Goal: Check status: Check status

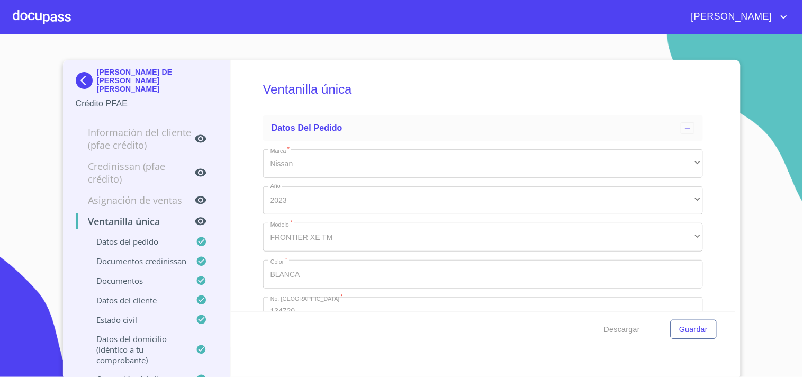
click at [44, 16] on div at bounding box center [42, 17] width 58 height 34
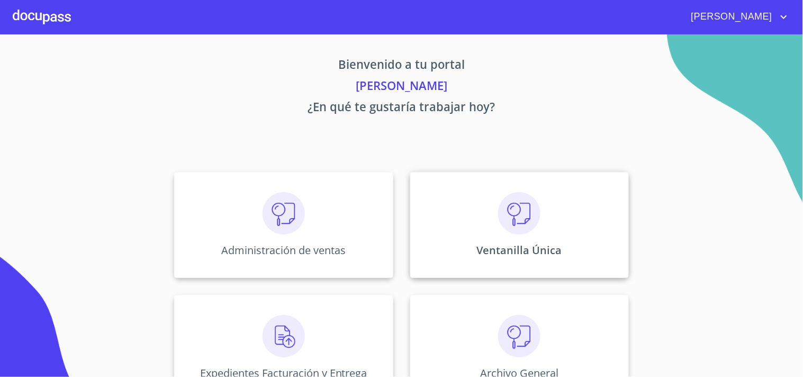
click at [523, 199] on img at bounding box center [519, 213] width 42 height 42
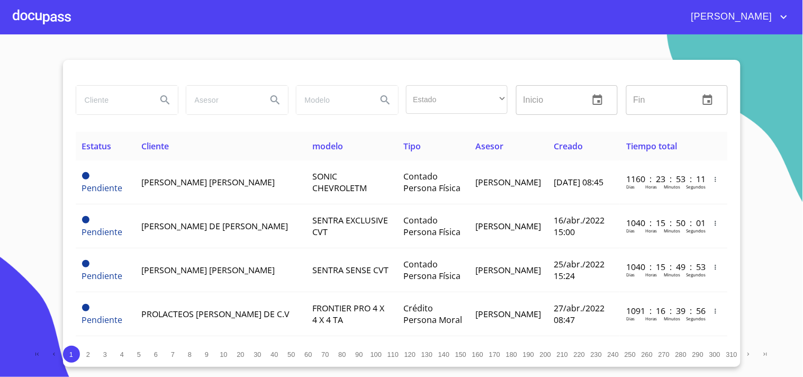
drag, startPoint x: 110, startPoint y: 62, endPoint x: 114, endPoint y: 98, distance: 36.7
click at [112, 73] on div at bounding box center [402, 72] width 652 height 25
click at [114, 99] on input "search" at bounding box center [112, 100] width 72 height 29
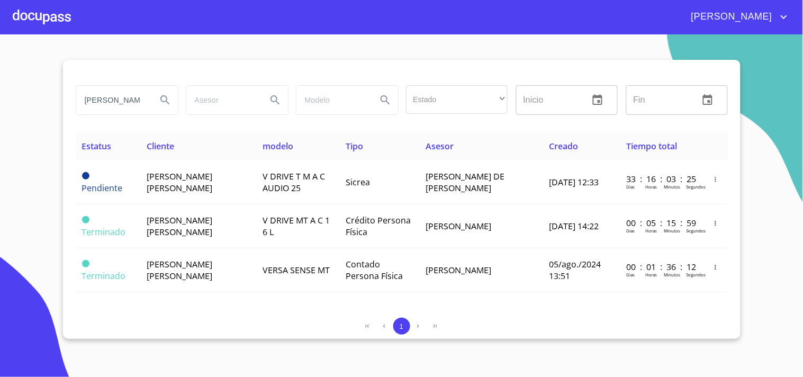
drag, startPoint x: 145, startPoint y: 95, endPoint x: 0, endPoint y: 68, distance: 147.1
click at [0, 73] on section "[PERSON_NAME] [PERSON_NAME] Estado ​ ​ Inicio ​ Fin ​ Estatus Cliente modelo Ti…" at bounding box center [401, 205] width 803 height 343
type input "A"
type input "[PERSON_NAME]"
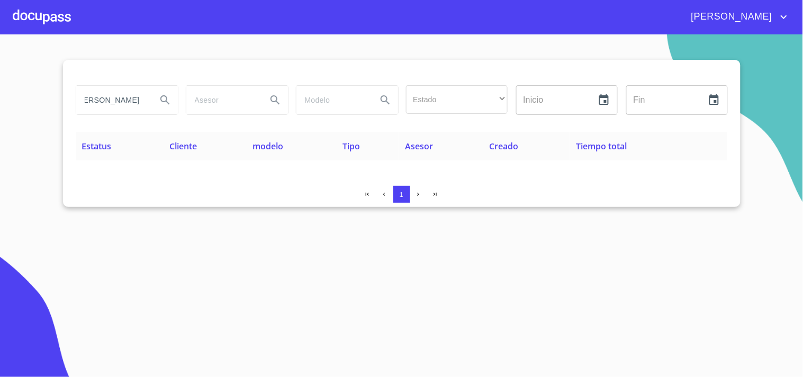
scroll to position [0, 0]
click at [38, 17] on div at bounding box center [42, 17] width 58 height 34
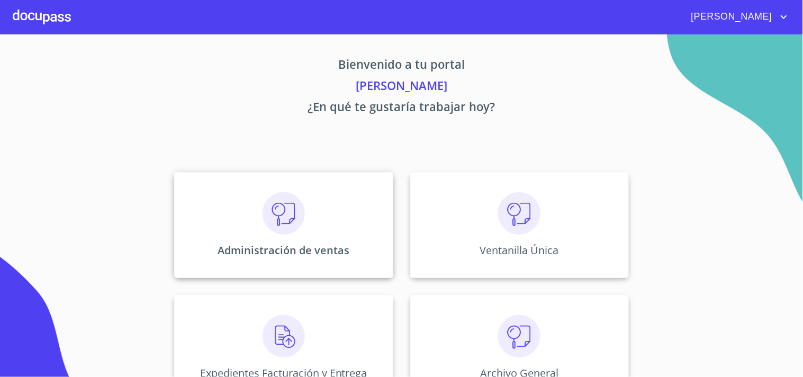
click at [263, 209] on img at bounding box center [284, 213] width 42 height 42
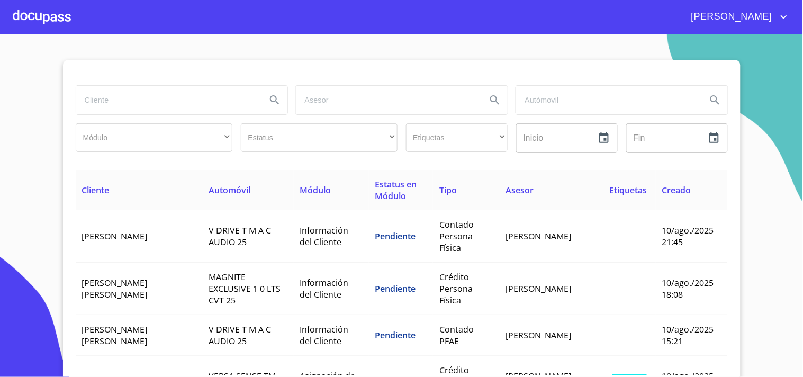
click at [183, 89] on input "search" at bounding box center [167, 100] width 182 height 29
type input "[PERSON_NAME] [PERSON_NAME]"
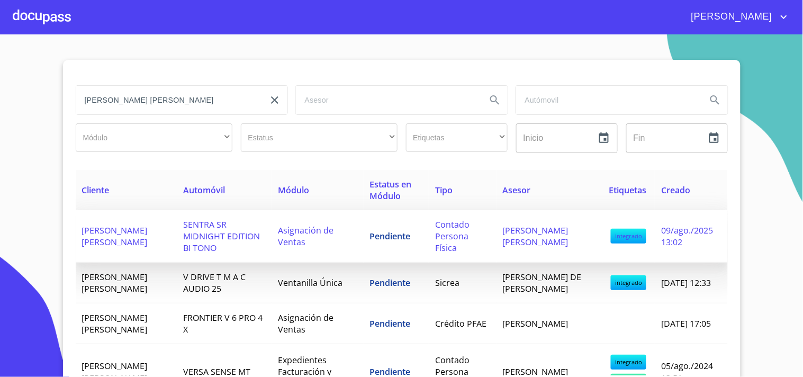
click at [383, 257] on td "Pendiente" at bounding box center [396, 236] width 65 height 52
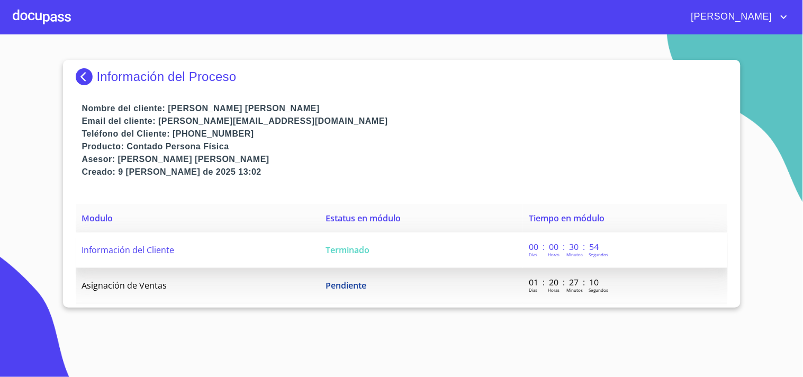
drag, startPoint x: 471, startPoint y: 244, endPoint x: 268, endPoint y: 30, distance: 295.1
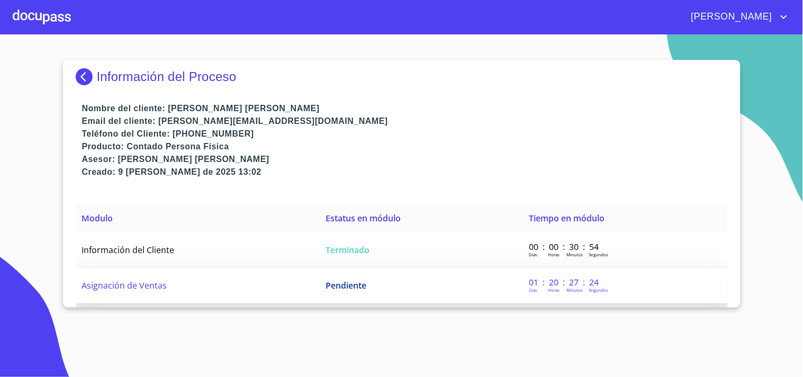
click at [410, 289] on td "Pendiente" at bounding box center [420, 285] width 203 height 35
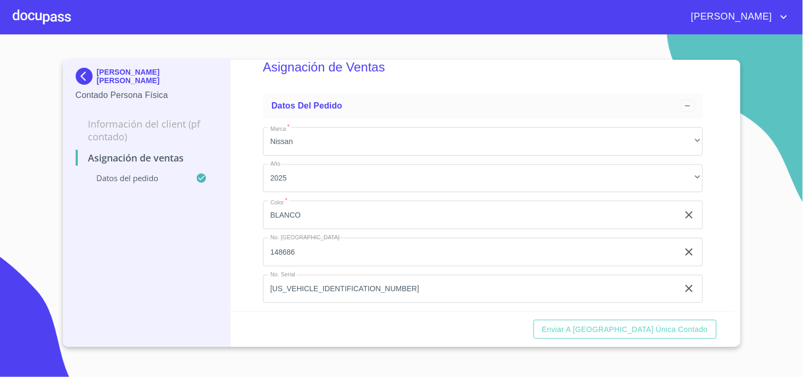
scroll to position [34, 0]
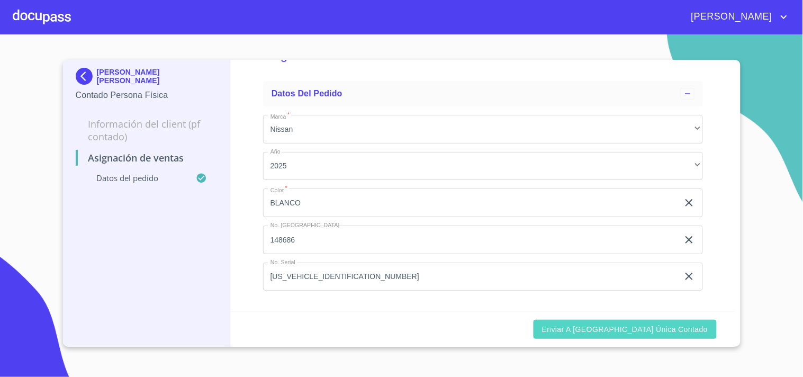
click at [666, 323] on span "Enviar a [GEOGRAPHIC_DATA] única contado" at bounding box center [625, 329] width 166 height 13
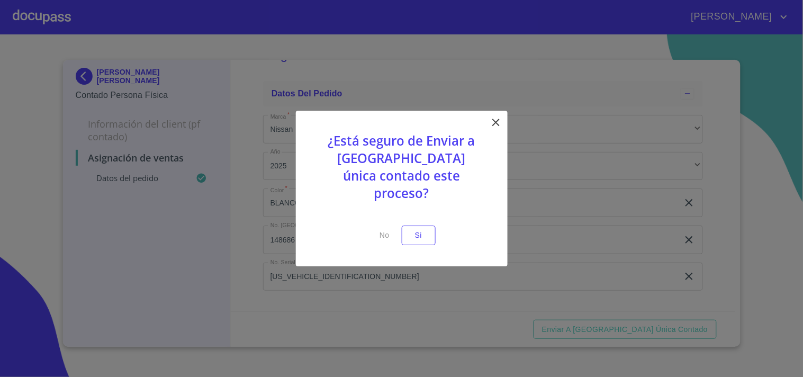
click at [415, 214] on p at bounding box center [401, 218] width 159 height 13
click at [422, 229] on span "Si" at bounding box center [418, 235] width 17 height 13
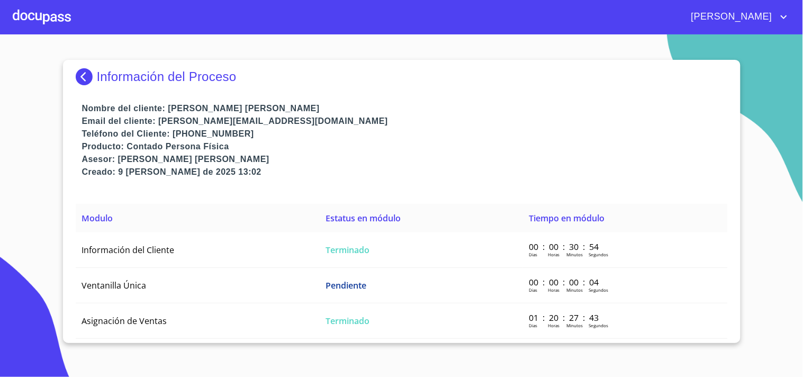
click at [70, 17] on div at bounding box center [42, 17] width 58 height 34
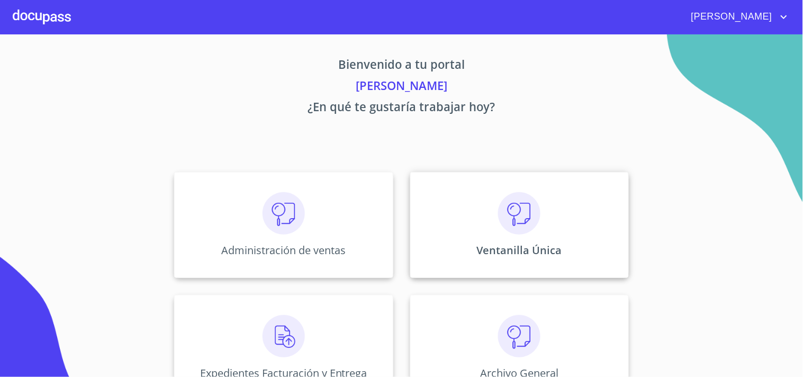
click at [551, 232] on div "Ventanilla Única" at bounding box center [519, 225] width 219 height 106
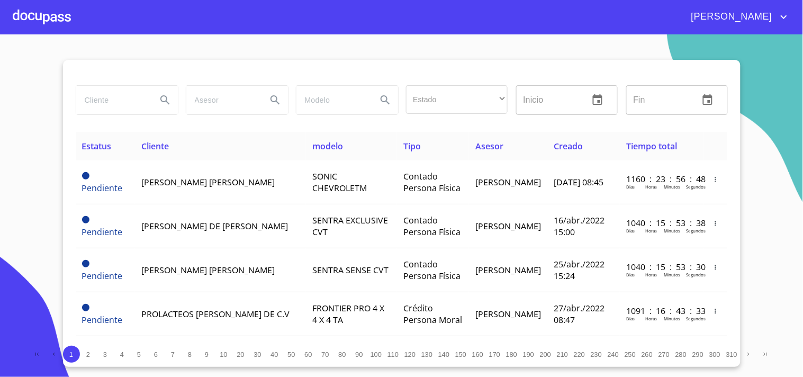
click at [113, 114] on div at bounding box center [127, 100] width 103 height 30
click at [113, 107] on input "search" at bounding box center [112, 100] width 72 height 29
type input "[PERSON_NAME] [PERSON_NAME]"
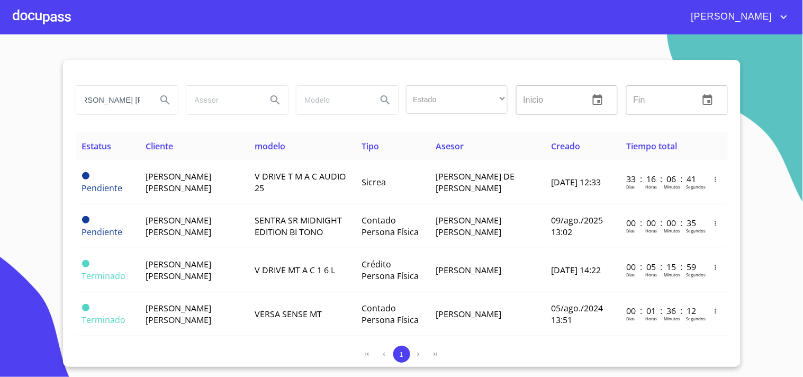
scroll to position [0, 0]
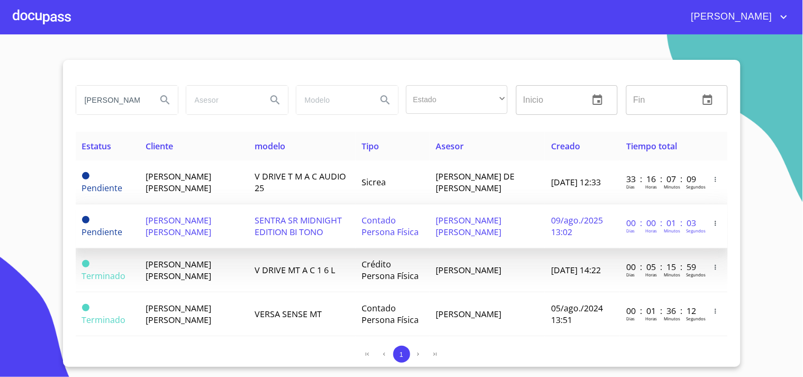
click at [277, 234] on span "SENTRA SR MIDNIGHT EDITION BI TONO" at bounding box center [298, 225] width 87 height 23
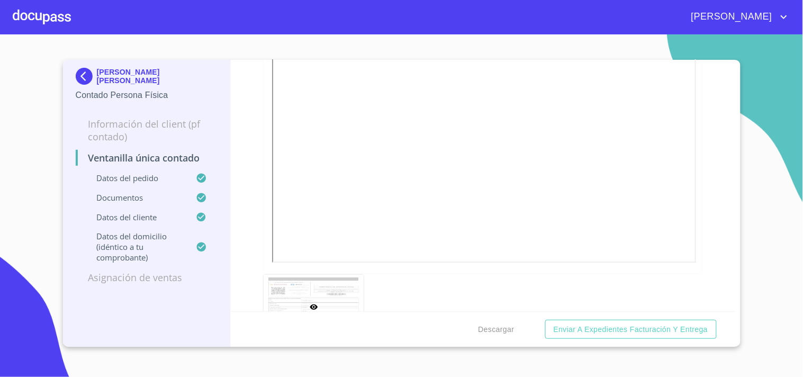
scroll to position [1882, 0]
click at [506, 331] on span "Descargar" at bounding box center [497, 329] width 36 height 13
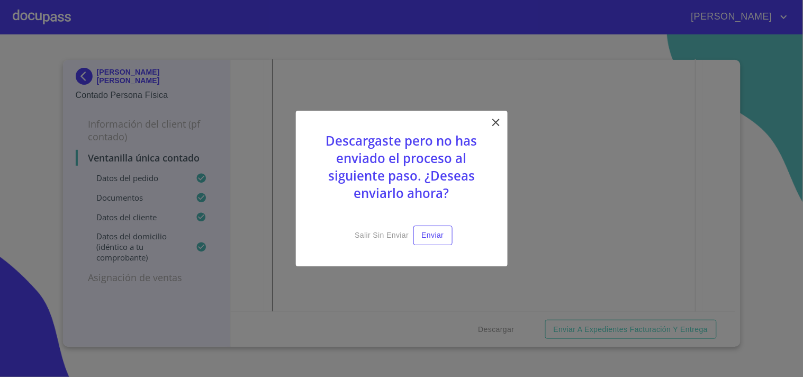
click at [497, 124] on icon at bounding box center [495, 122] width 7 height 7
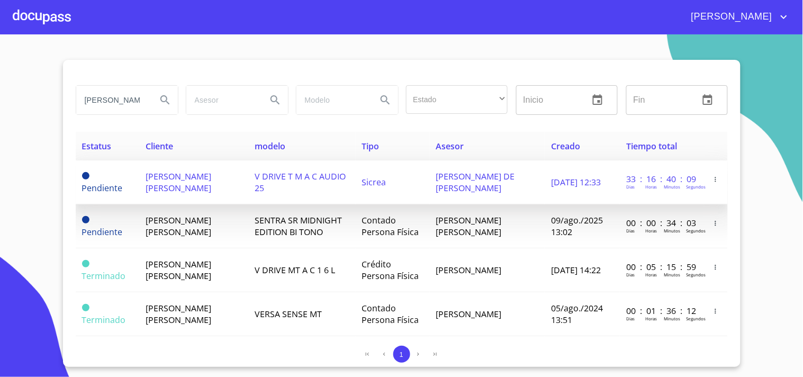
click at [131, 172] on td "Pendiente" at bounding box center [108, 182] width 64 height 44
